Goal: Book appointment/travel/reservation

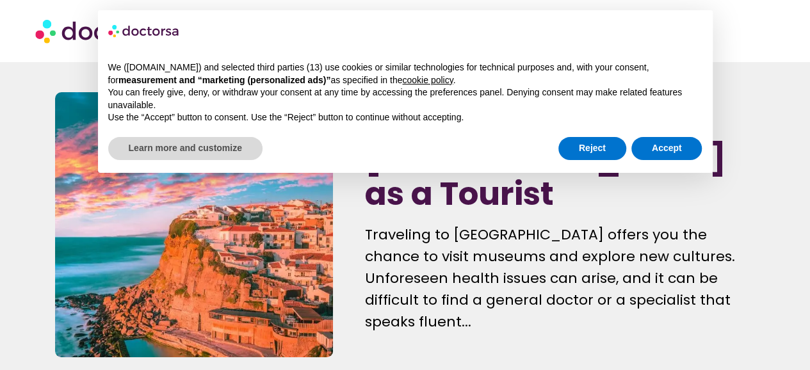
drag, startPoint x: 0, startPoint y: 0, endPoint x: 378, endPoint y: 225, distance: 440.5
click at [378, 225] on p "Traveling to [GEOGRAPHIC_DATA] offers you the chance to visit museums and explo…" at bounding box center [560, 278] width 390 height 109
click at [577, 145] on button "Reject" at bounding box center [592, 148] width 68 height 23
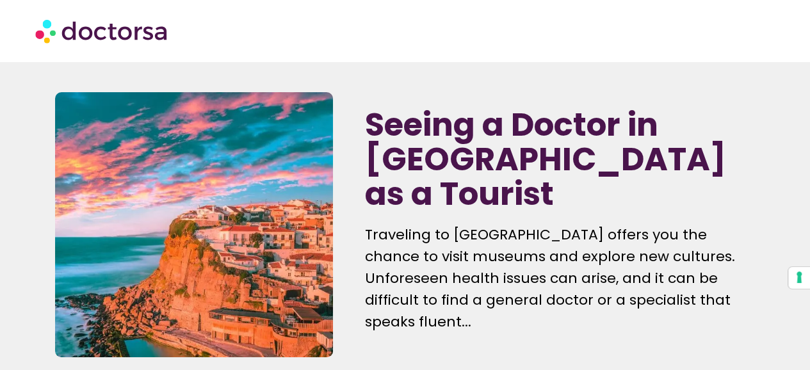
click at [530, 248] on p "Traveling to [GEOGRAPHIC_DATA] offers you the chance to visit museums and explo…" at bounding box center [560, 278] width 390 height 109
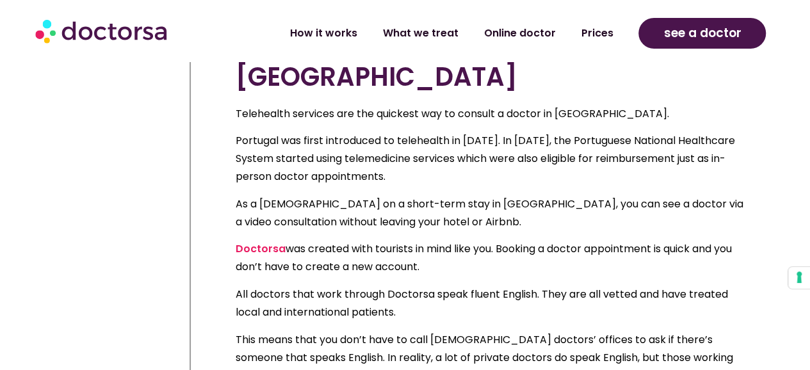
scroll to position [948, 0]
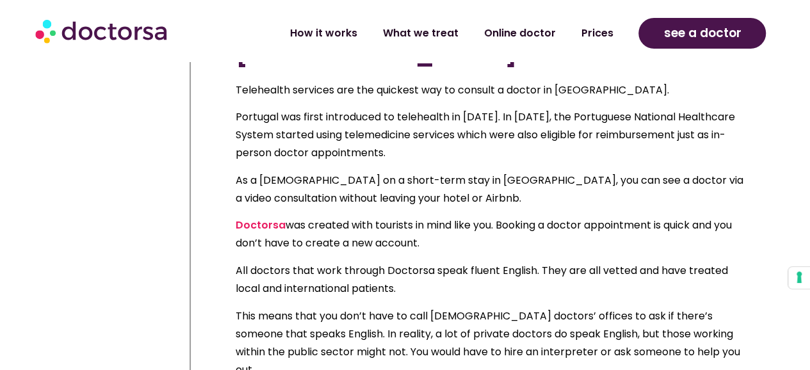
click at [542, 261] on p "All doctors that work through Doctorsa speak fluent English. They are all vette…" at bounding box center [492, 279] width 513 height 36
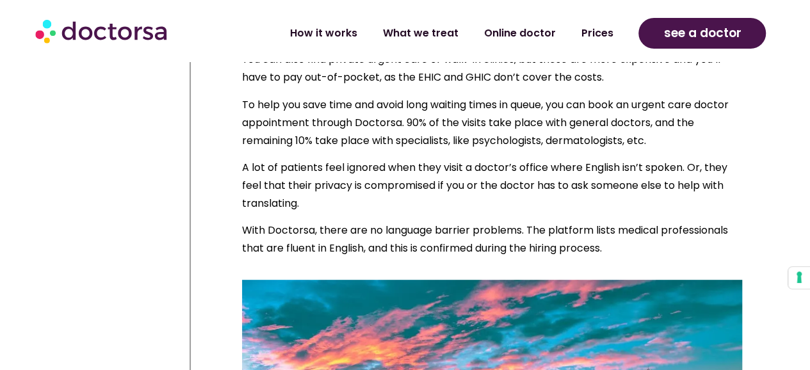
scroll to position [2638, 0]
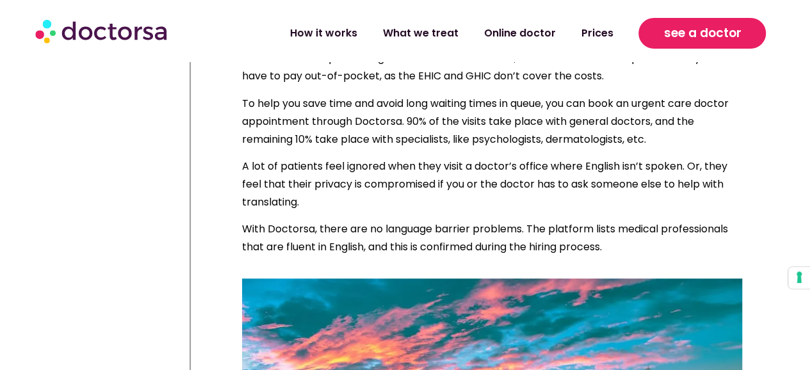
click at [688, 29] on span "see a doctor" at bounding box center [701, 33] width 77 height 20
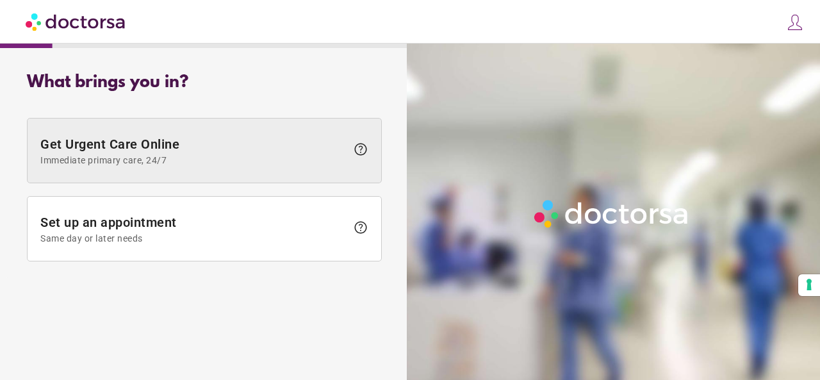
click at [96, 159] on span "Immediate primary care, 24/7" at bounding box center [193, 160] width 306 height 10
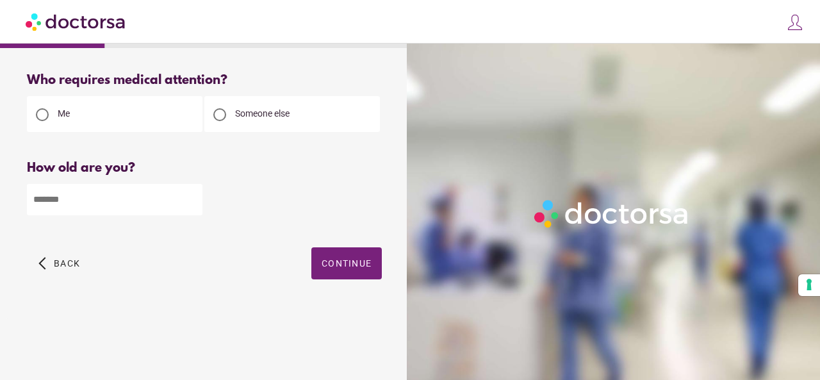
click at [74, 202] on input "number" at bounding box center [114, 199] width 175 height 31
type input "*"
click at [193, 200] on input "*" at bounding box center [114, 199] width 175 height 31
type input "*"
type input "**"
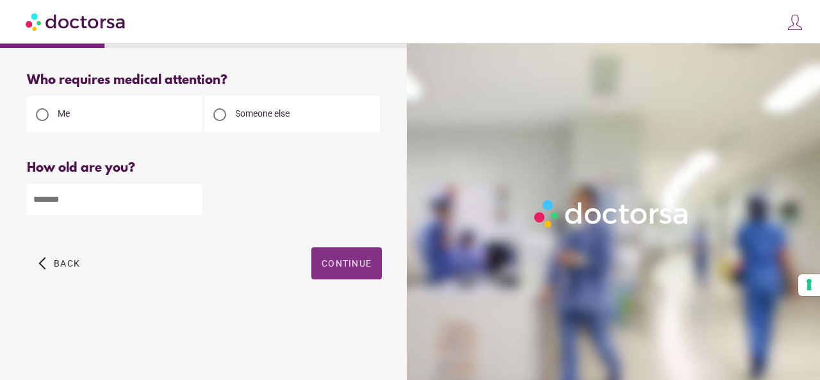
click at [345, 259] on span "button" at bounding box center [346, 263] width 70 height 32
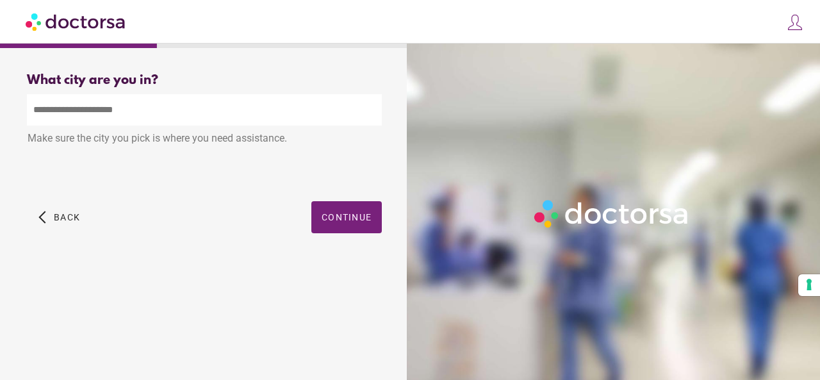
click at [135, 115] on input "text" at bounding box center [204, 109] width 355 height 31
type input "*"
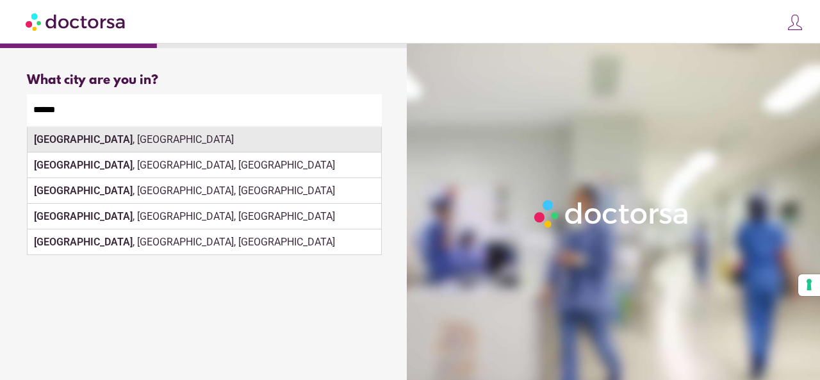
click at [102, 143] on div "[GEOGRAPHIC_DATA] , [GEOGRAPHIC_DATA]" at bounding box center [204, 140] width 353 height 26
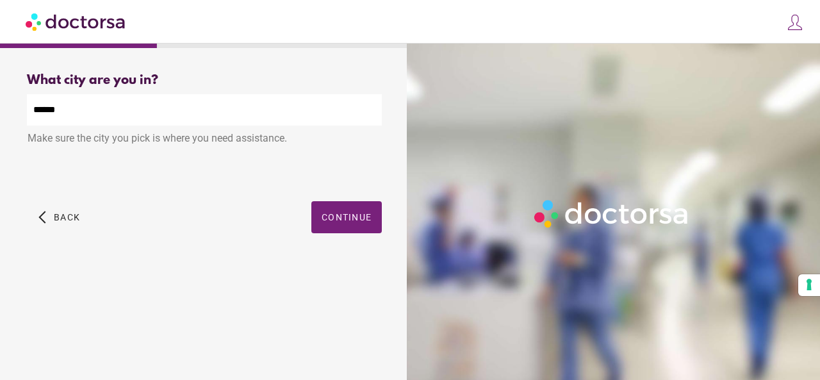
type input "**********"
click at [353, 222] on span "Continue" at bounding box center [346, 217] width 50 height 10
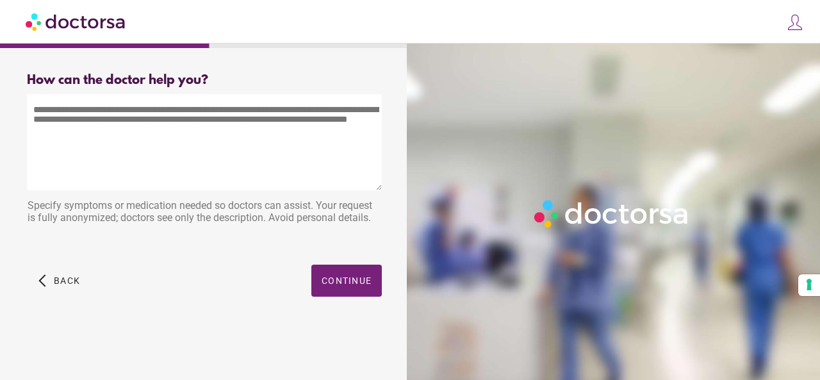
click at [159, 162] on textarea at bounding box center [204, 142] width 355 height 96
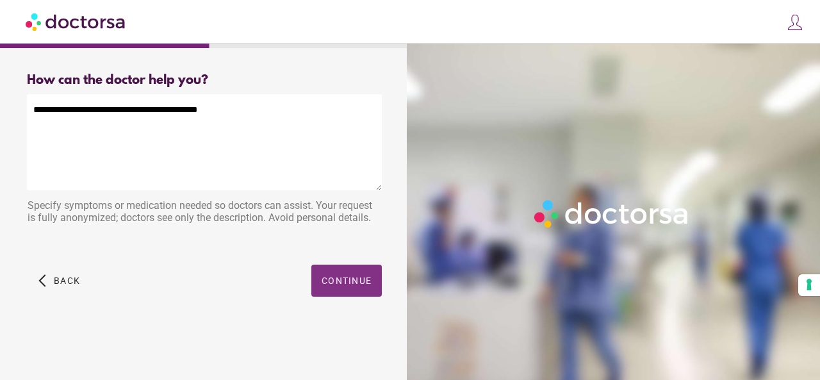
type textarea "**********"
click at [352, 285] on span "Continue" at bounding box center [346, 280] width 50 height 10
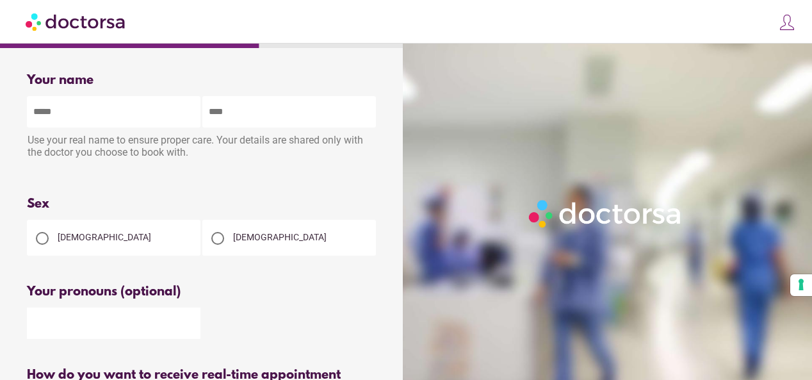
click at [107, 130] on div "Use your real name to ensure proper care. Your details are shared only with the…" at bounding box center [202, 147] width 351 height 40
click at [99, 117] on input "text" at bounding box center [114, 111] width 174 height 31
type input "******"
click at [309, 106] on input "text" at bounding box center [289, 111] width 174 height 31
type input "*********"
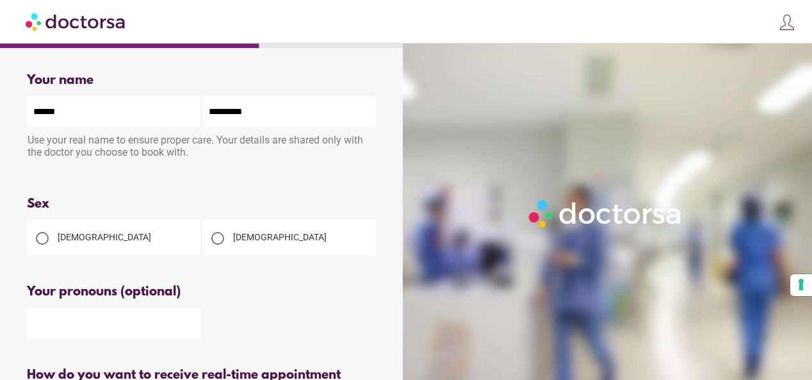
click at [40, 242] on div at bounding box center [42, 238] width 13 height 13
click at [72, 325] on input "text" at bounding box center [114, 322] width 174 height 31
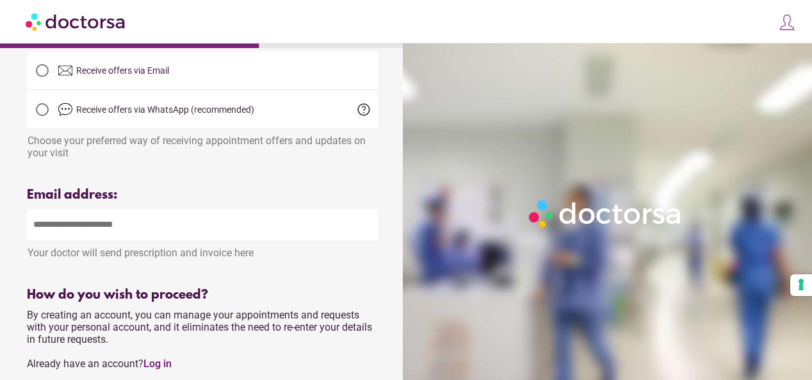
scroll to position [361, 0]
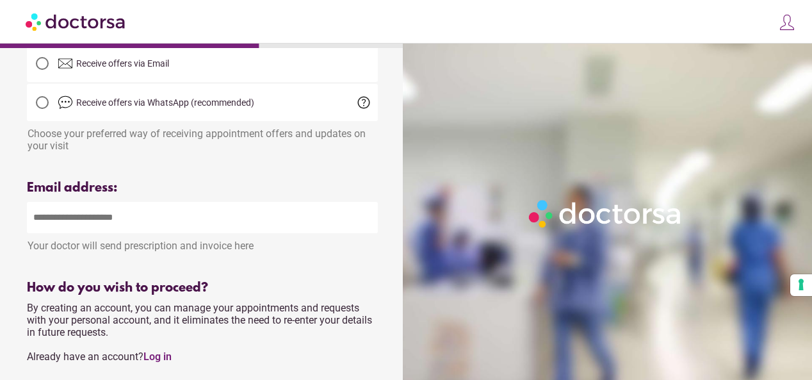
click at [170, 233] on input "email" at bounding box center [202, 217] width 351 height 31
type input "**********"
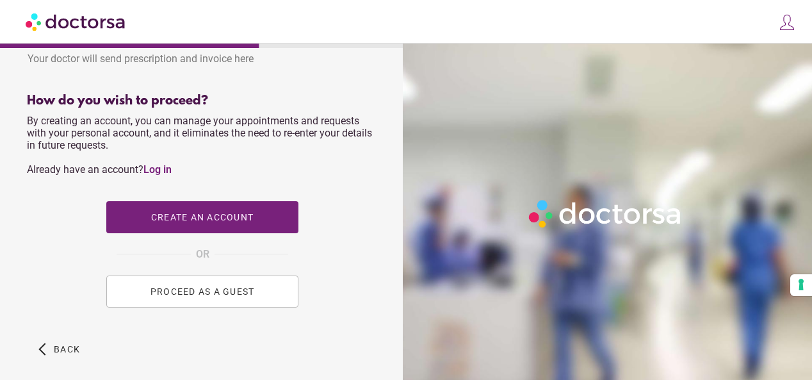
scroll to position [550, 0]
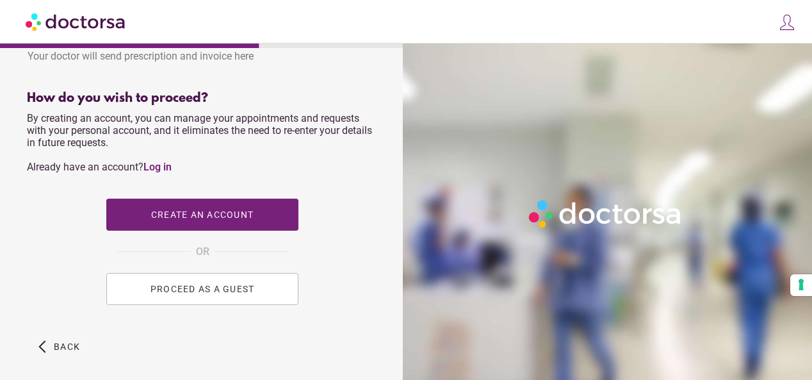
click at [204, 294] on span "PROCEED AS A GUEST" at bounding box center [202, 289] width 104 height 10
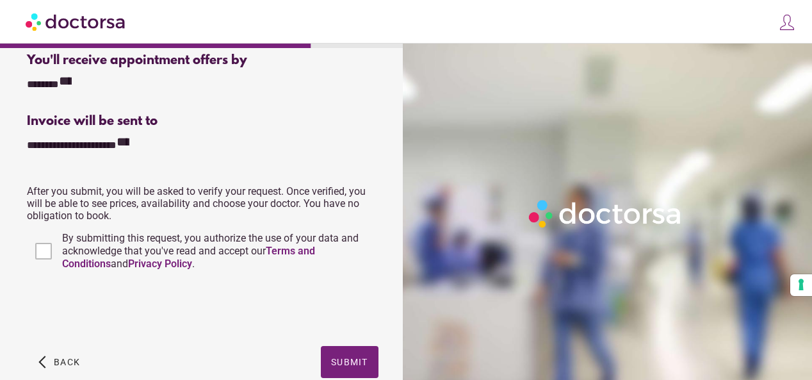
scroll to position [319, 0]
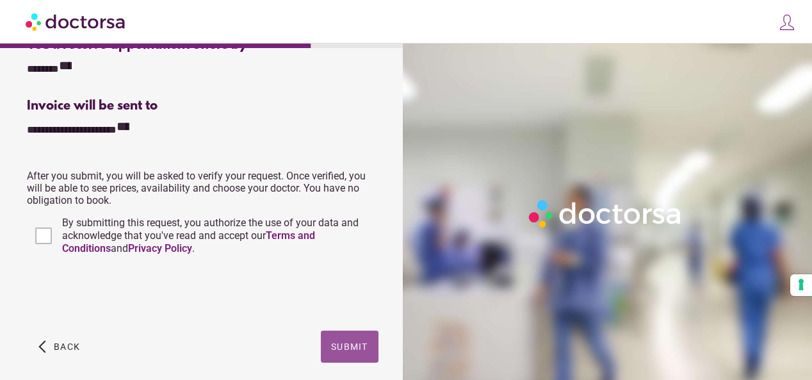
click at [348, 351] on span "Submit" at bounding box center [349, 346] width 37 height 10
